Goal: Information Seeking & Learning: Learn about a topic

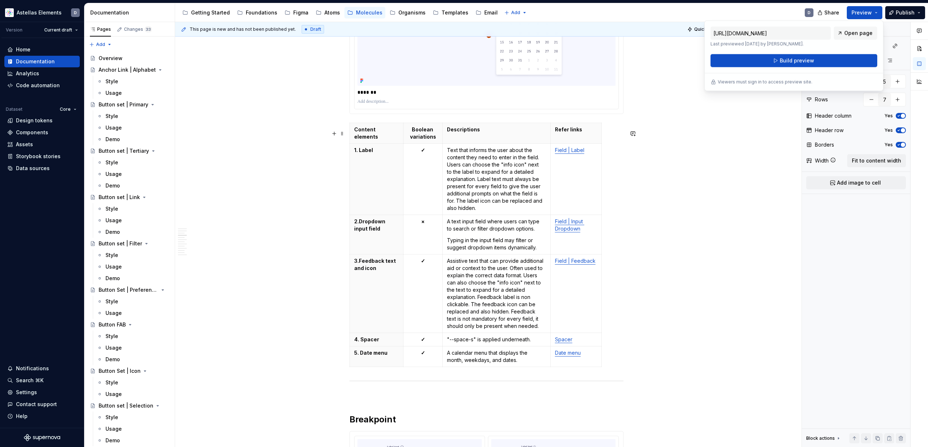
scroll to position [432, 0]
type textarea "*"
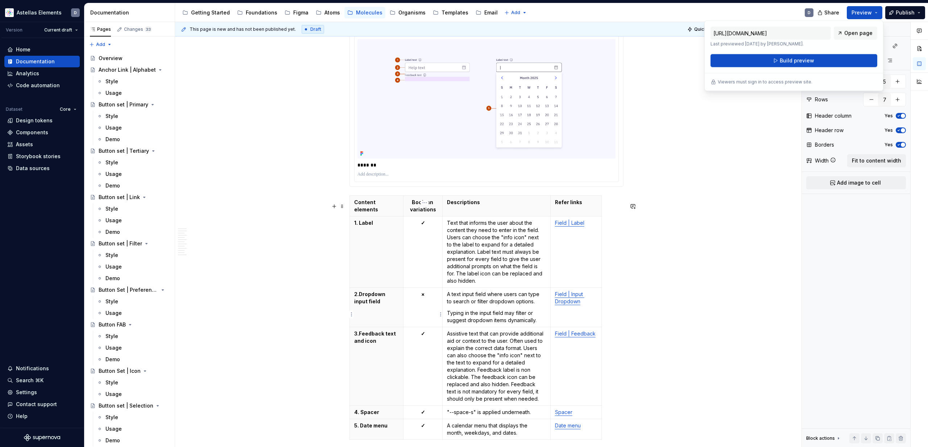
scroll to position [358, 0]
type input "4"
type input "6"
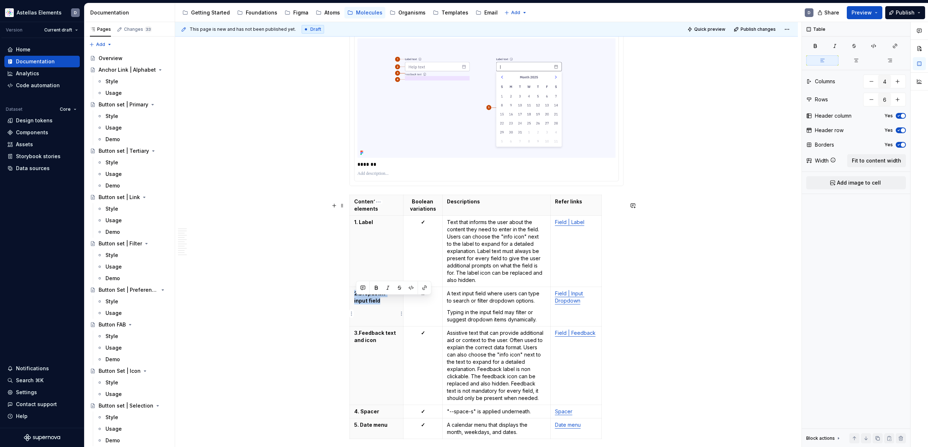
drag, startPoint x: 368, startPoint y: 307, endPoint x: 355, endPoint y: 301, distance: 14.3
click at [355, 301] on th "2. Dropdown input field" at bounding box center [377, 306] width 54 height 39
drag, startPoint x: 541, startPoint y: 326, endPoint x: 448, endPoint y: 302, distance: 96.2
click at [448, 302] on td "A text input field where users can type to search or filter dropdown options. T…" at bounding box center [496, 306] width 108 height 39
click at [450, 299] on p "A text input field where users can type to search or filter dropdown options." at bounding box center [496, 297] width 99 height 14
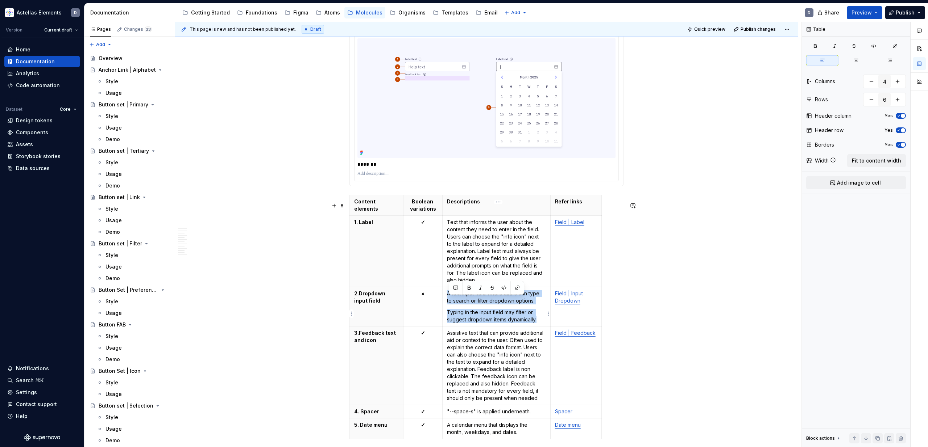
click at [539, 324] on p "Typing in the input field may filter or suggest dropdown items dynamically." at bounding box center [496, 316] width 99 height 14
copy td "A text input field where users can type to search or filter dropdown options. T…"
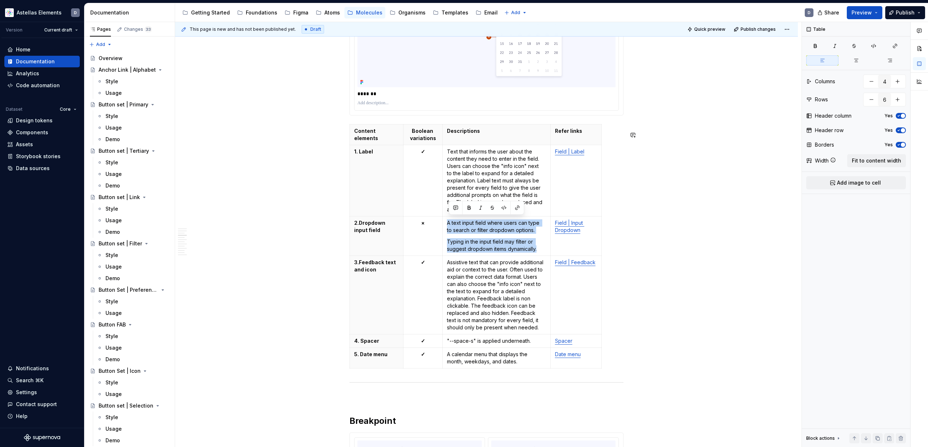
scroll to position [503, 0]
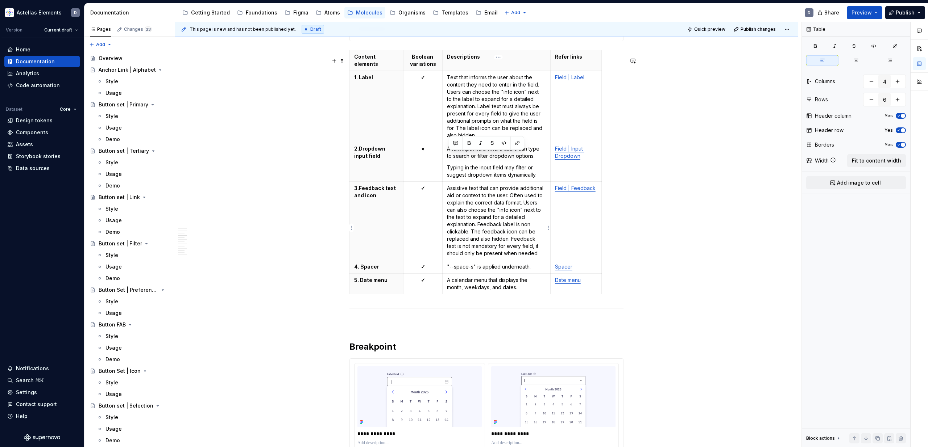
click at [472, 232] on p "Assistive text that can provide additional aid or context to the user. Often us…" at bounding box center [496, 221] width 99 height 72
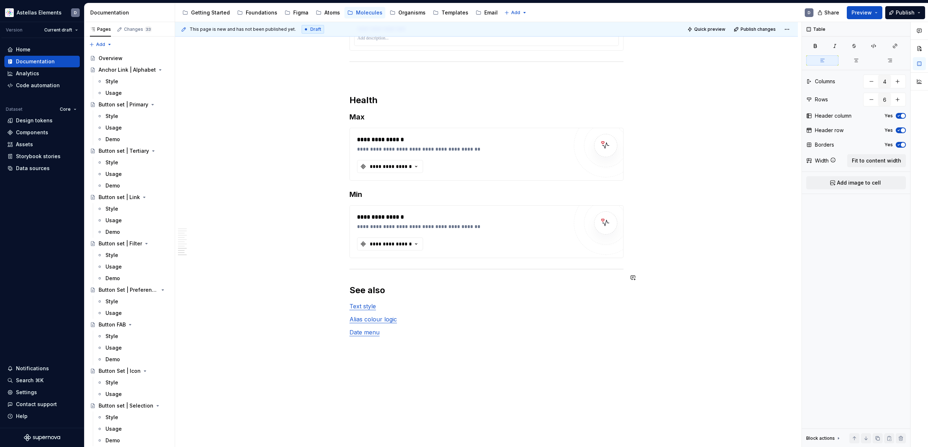
scroll to position [2074, 0]
click at [393, 321] on link "Alias colour logic" at bounding box center [372, 317] width 47 height 7
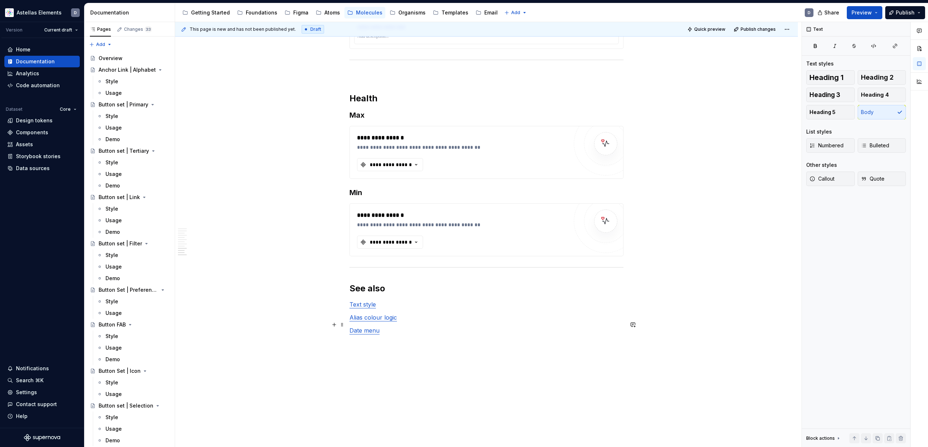
drag, startPoint x: 518, startPoint y: 329, endPoint x: 500, endPoint y: 325, distance: 18.8
click at [518, 322] on p "Alias colour logic" at bounding box center [486, 317] width 274 height 9
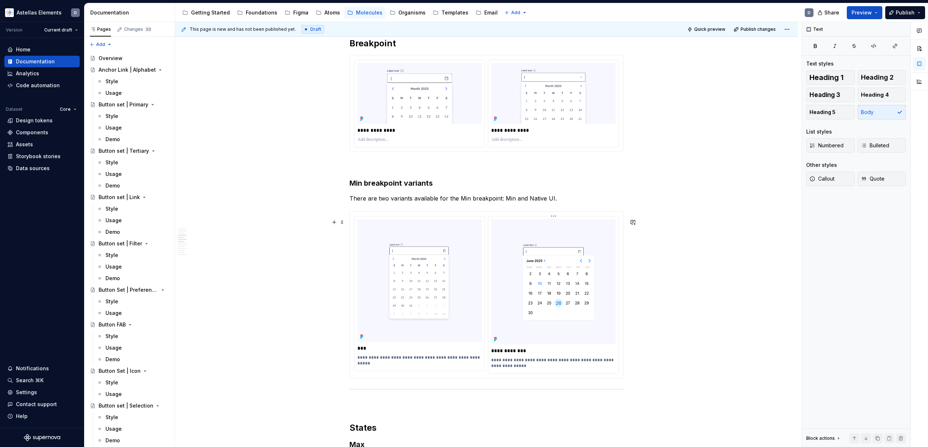
scroll to position [809, 0]
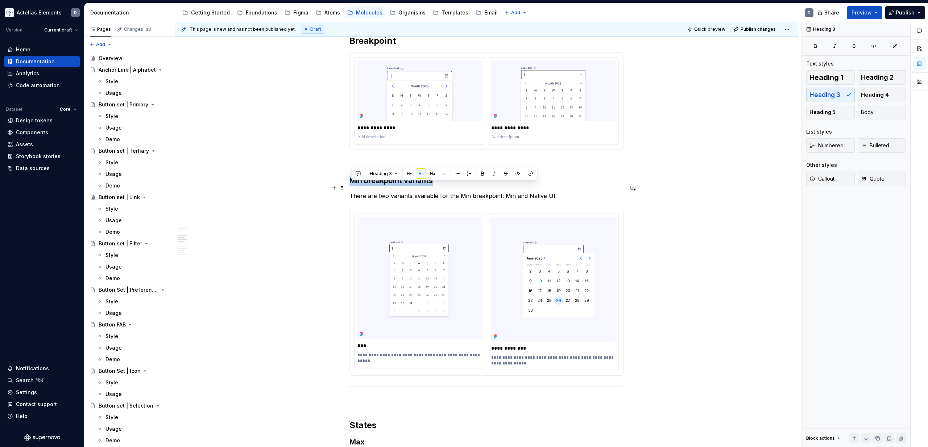
drag, startPoint x: 423, startPoint y: 187, endPoint x: 353, endPoint y: 188, distance: 70.3
click at [353, 186] on h3 "Min breakpoint variants" at bounding box center [486, 181] width 274 height 10
copy h3 "Min breakpoint variants"
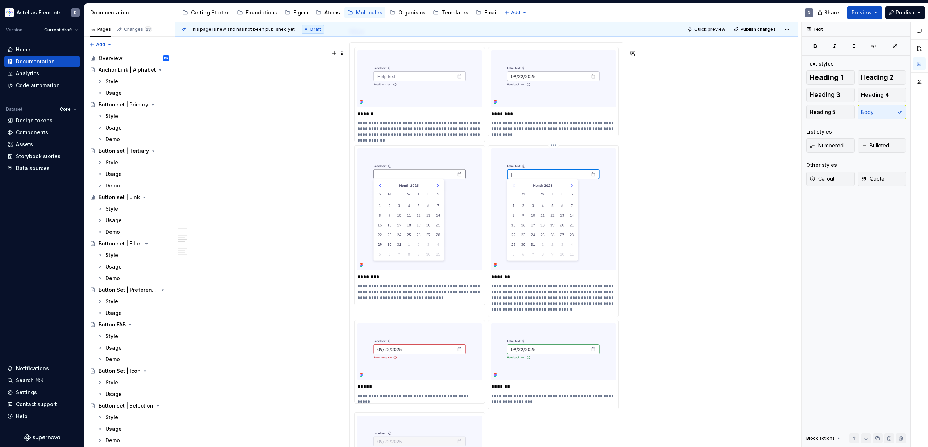
scroll to position [1221, 0]
click at [875, 11] on button "Preview" at bounding box center [864, 12] width 36 height 13
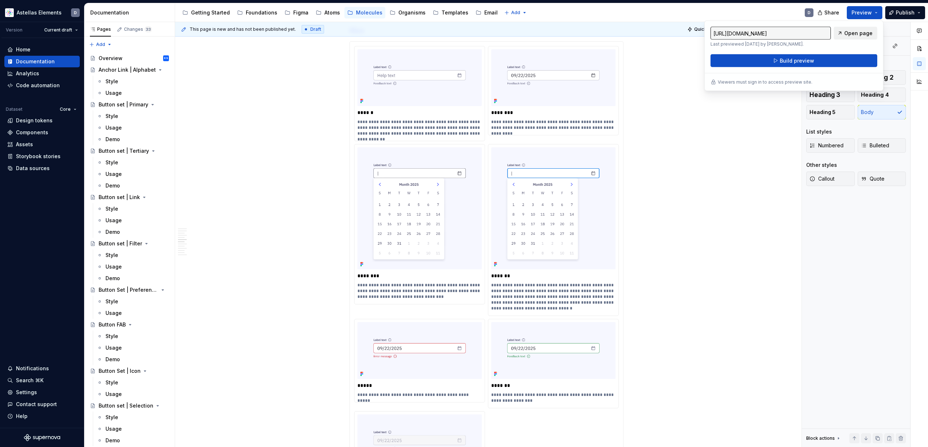
click at [853, 33] on span "Open page" at bounding box center [858, 33] width 28 height 7
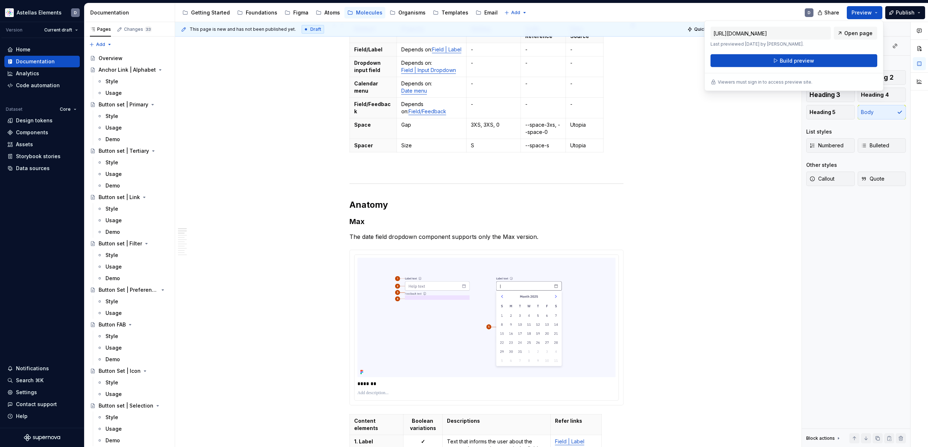
scroll to position [0, 0]
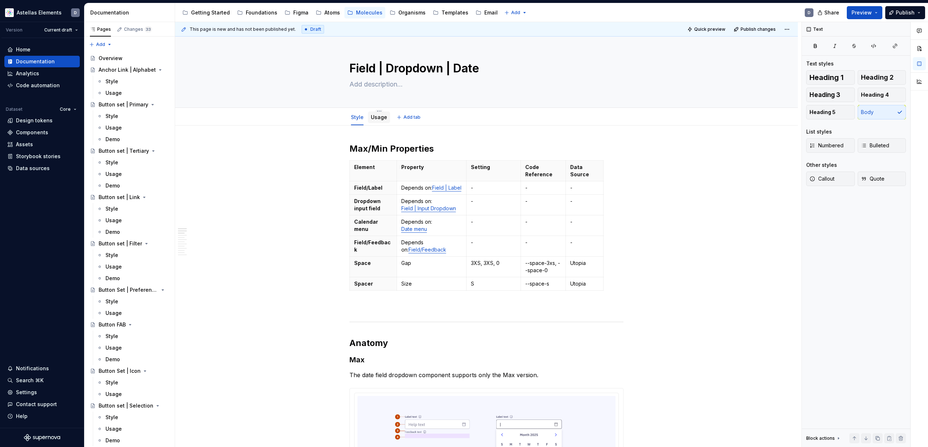
click at [387, 120] on link "Usage" at bounding box center [379, 117] width 16 height 6
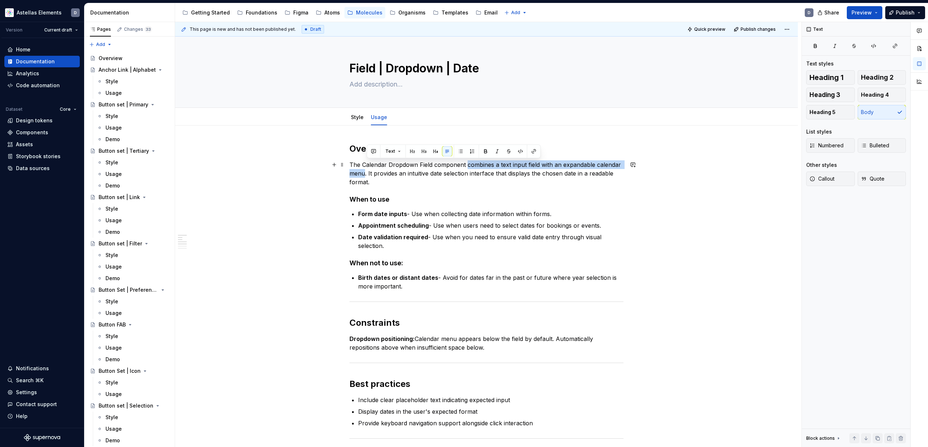
drag, startPoint x: 466, startPoint y: 164, endPoint x: 367, endPoint y: 175, distance: 99.9
click at [367, 175] on p "The Calendar Dropdown Field component combines a text input field with an expan…" at bounding box center [486, 174] width 274 height 26
copy p "combines a text input field with an expandable calendar menu"
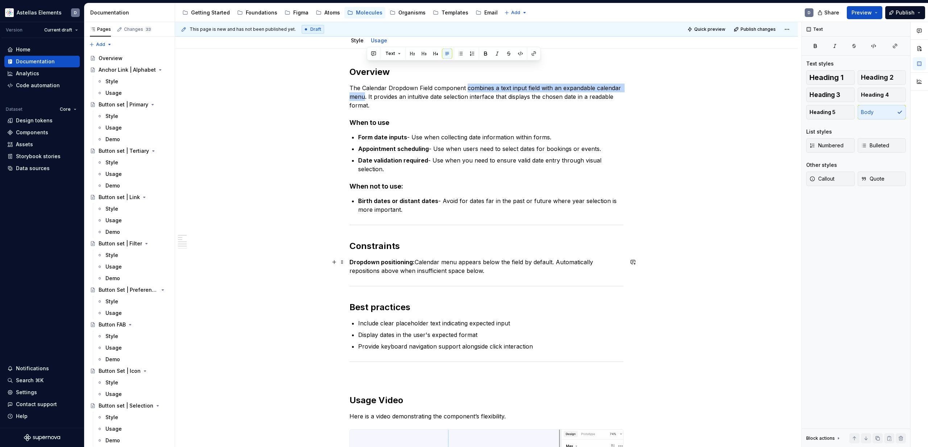
scroll to position [107, 0]
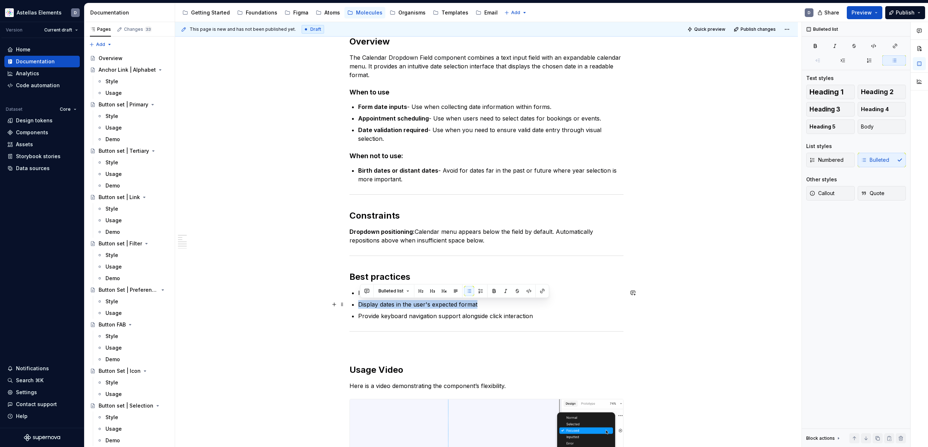
drag, startPoint x: 471, startPoint y: 305, endPoint x: 361, endPoint y: 302, distance: 109.8
click at [361, 302] on p "Display dates in the user's expected format" at bounding box center [490, 304] width 265 height 9
copy p "Display dates in the user's expected format"
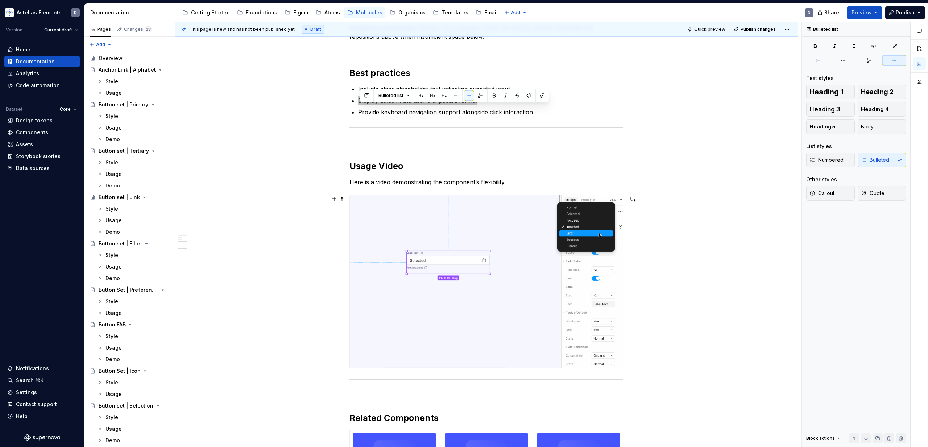
scroll to position [148, 0]
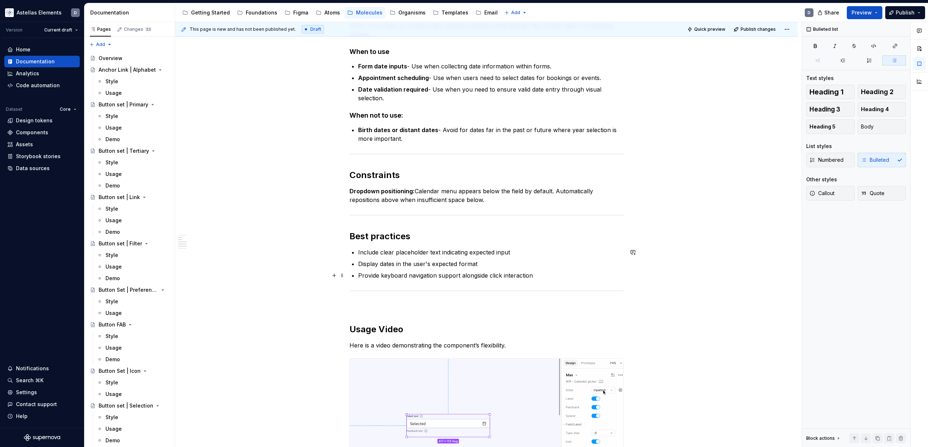
click at [430, 272] on p "Provide keyboard navigation support alongside click interaction" at bounding box center [490, 275] width 265 height 9
type textarea "*"
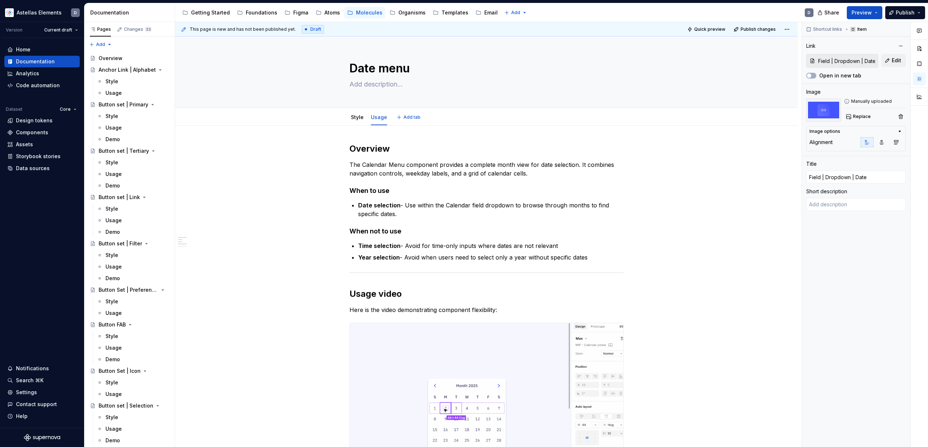
type textarea "*"
